Goal: Navigation & Orientation: Find specific page/section

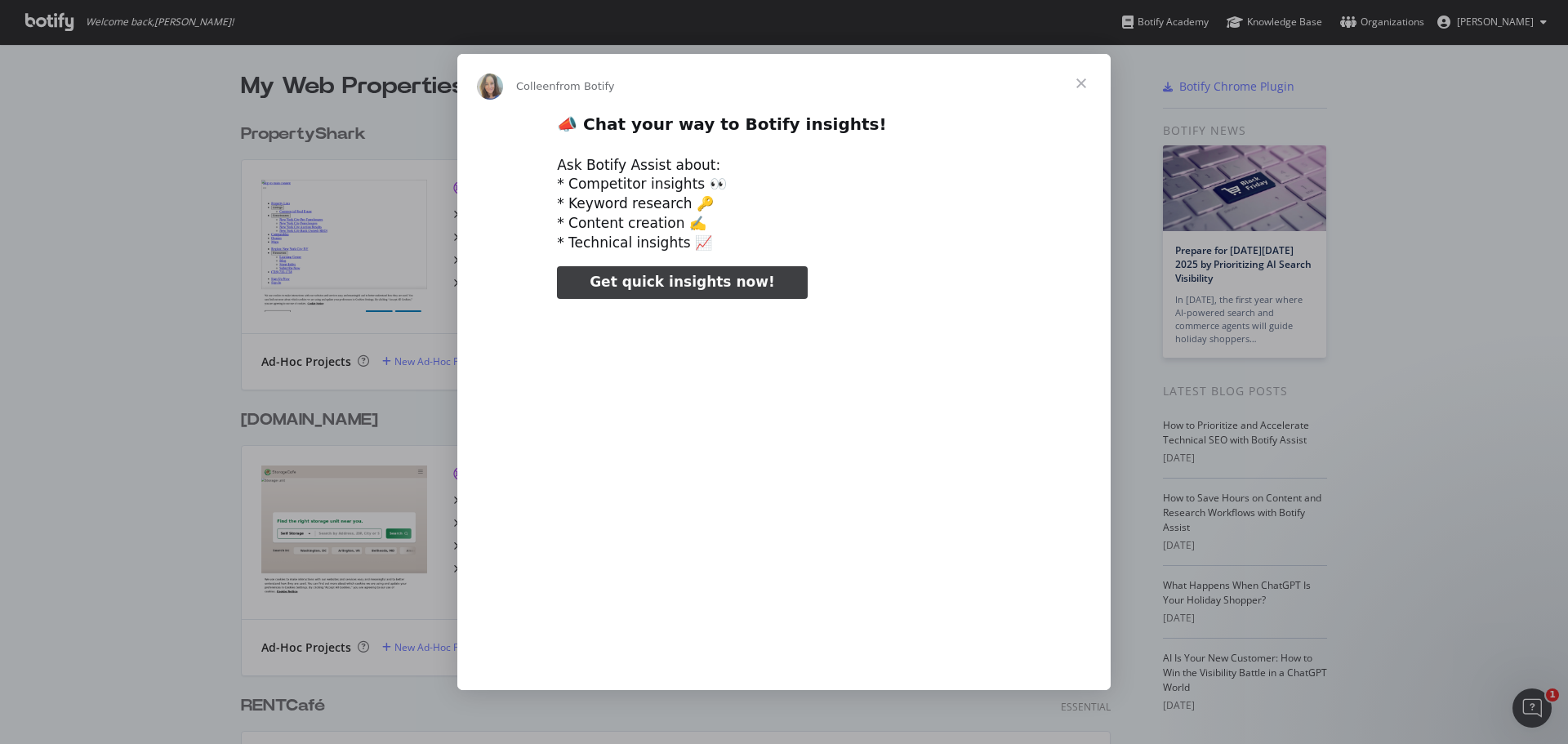
type input "105086"
click at [1074, 78] on span "Close" at bounding box center [1081, 84] width 59 height 59
